Goal: Check status: Check status

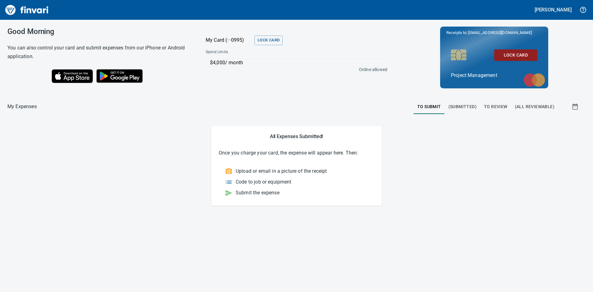
click at [489, 106] on span "To Review" at bounding box center [495, 107] width 23 height 8
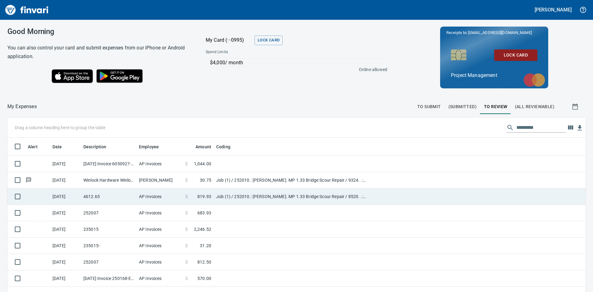
click at [252, 197] on td "Job (1) / 252010.: [PERSON_NAME]. MP 1.33 Bridge Scour Repair / 8520. .: Pumpin…" at bounding box center [291, 196] width 154 height 16
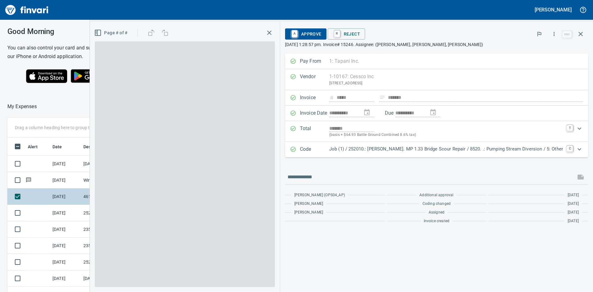
scroll to position [219, 410]
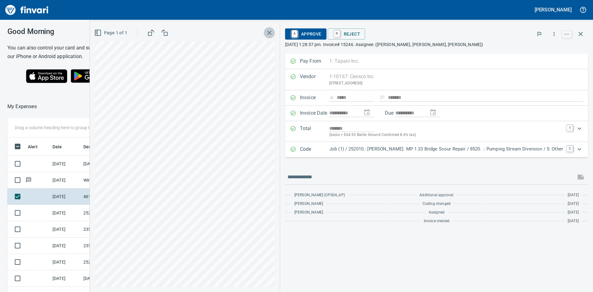
click at [271, 31] on icon "button" at bounding box center [269, 33] width 4 height 4
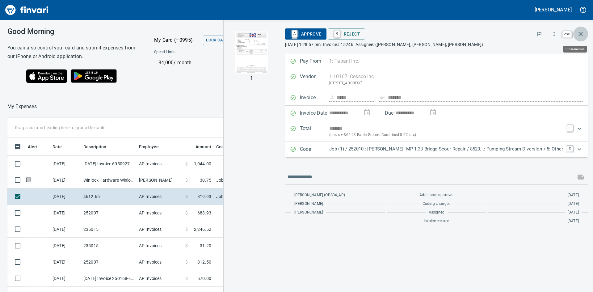
click at [582, 32] on icon "button" at bounding box center [580, 33] width 7 height 7
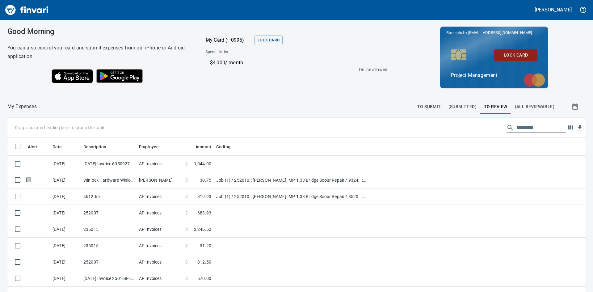
scroll to position [219, 563]
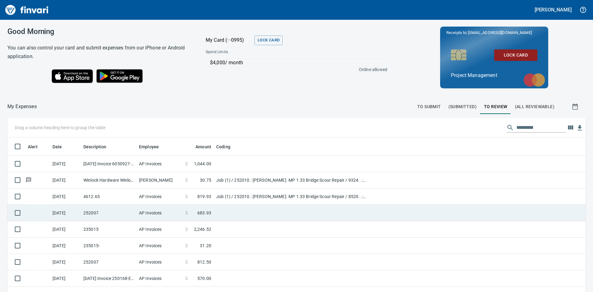
click at [198, 217] on td "$ 683.93" at bounding box center [198, 213] width 31 height 16
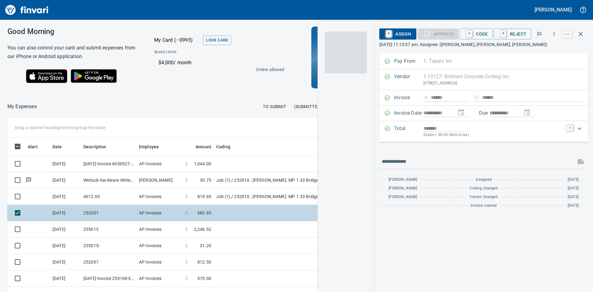
scroll to position [219, 410]
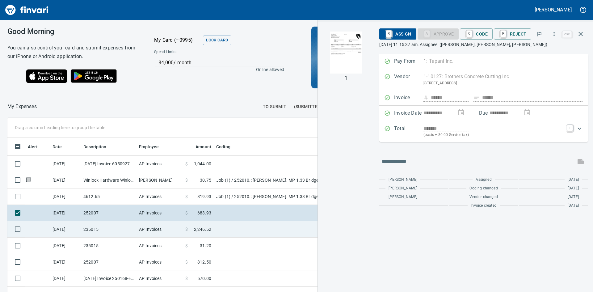
click at [177, 234] on td "AP Invoices" at bounding box center [159, 229] width 46 height 16
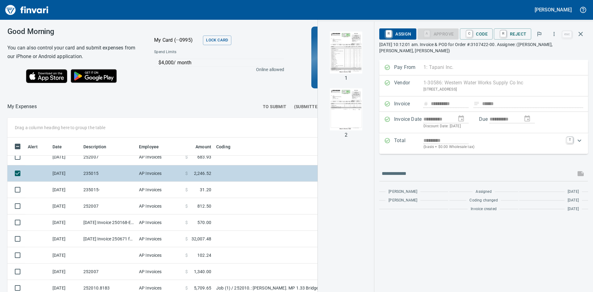
scroll to position [62, 0]
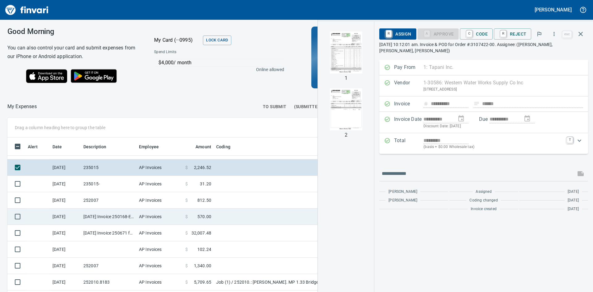
click at [177, 218] on td "AP Invoices" at bounding box center [159, 216] width 46 height 16
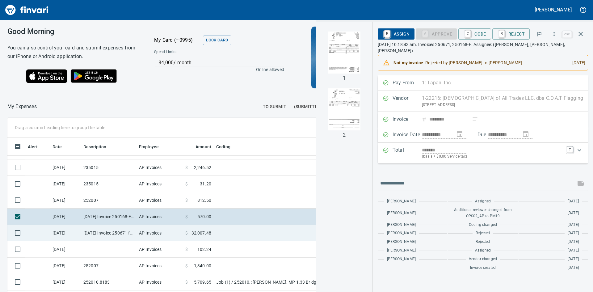
click at [173, 237] on td "AP Invoices" at bounding box center [159, 233] width 46 height 16
